Goal: Register for event/course

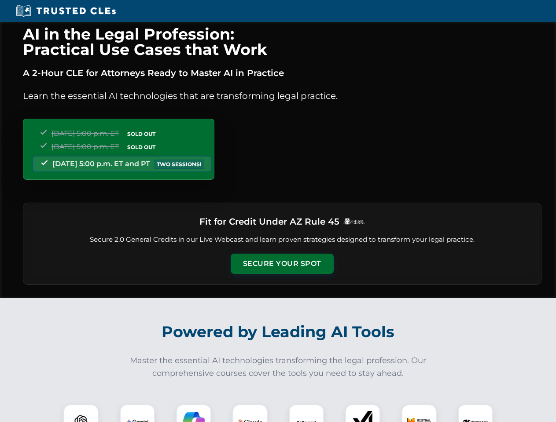
click at [282, 264] on button "Secure Your Spot" at bounding box center [282, 264] width 103 height 20
click at [81, 414] on img at bounding box center [81, 423] width 26 height 26
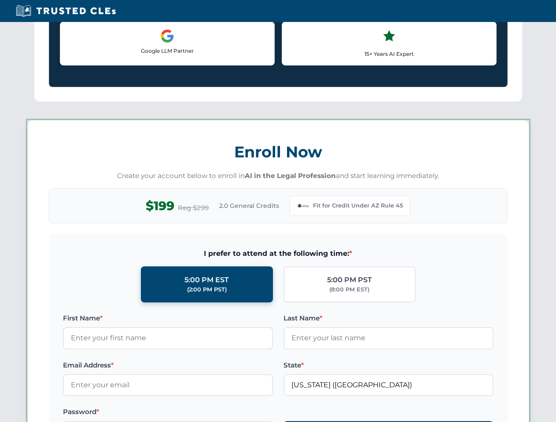
click at [194, 414] on label "Password *" at bounding box center [168, 412] width 210 height 11
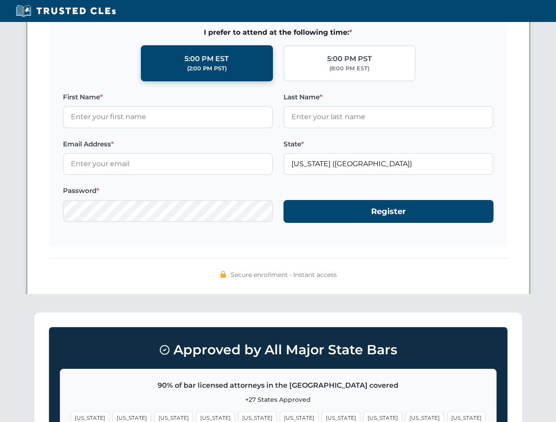
click at [405, 414] on span "[US_STATE]" at bounding box center [424, 418] width 38 height 13
